Goal: Information Seeking & Learning: Learn about a topic

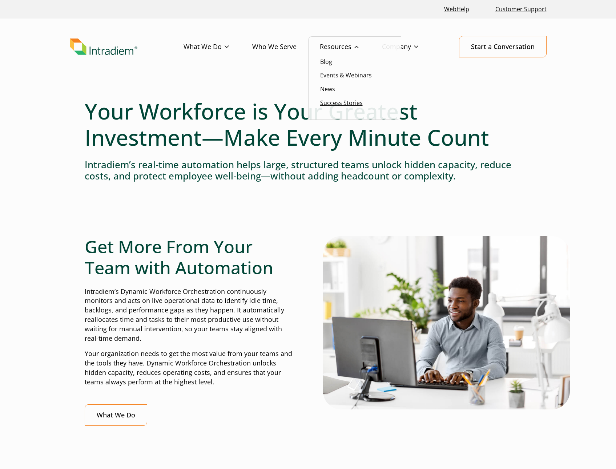
click at [346, 105] on link "Success Stories" at bounding box center [341, 103] width 43 height 8
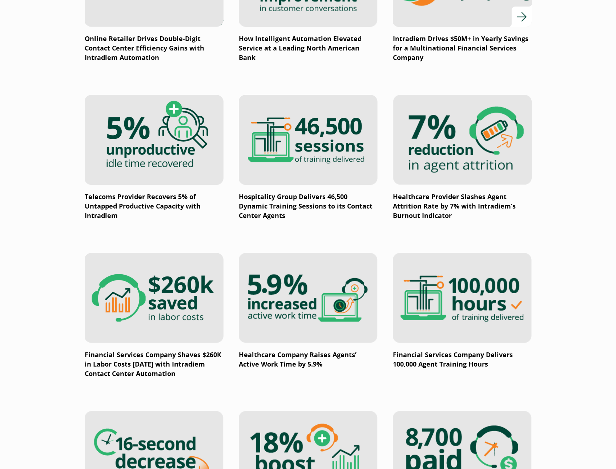
scroll to position [691, 0]
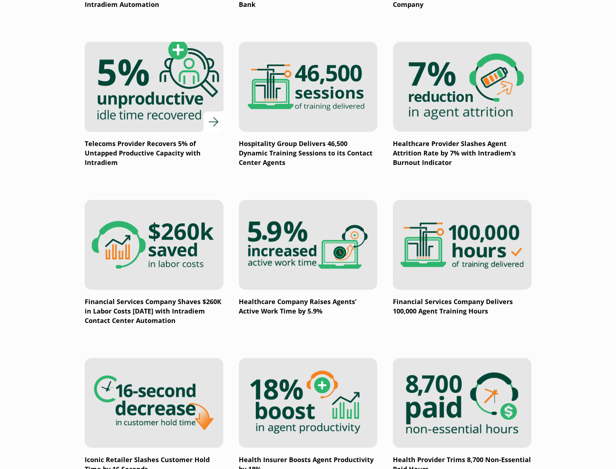
click at [142, 95] on img at bounding box center [154, 87] width 166 height 108
